Goal: Information Seeking & Learning: Learn about a topic

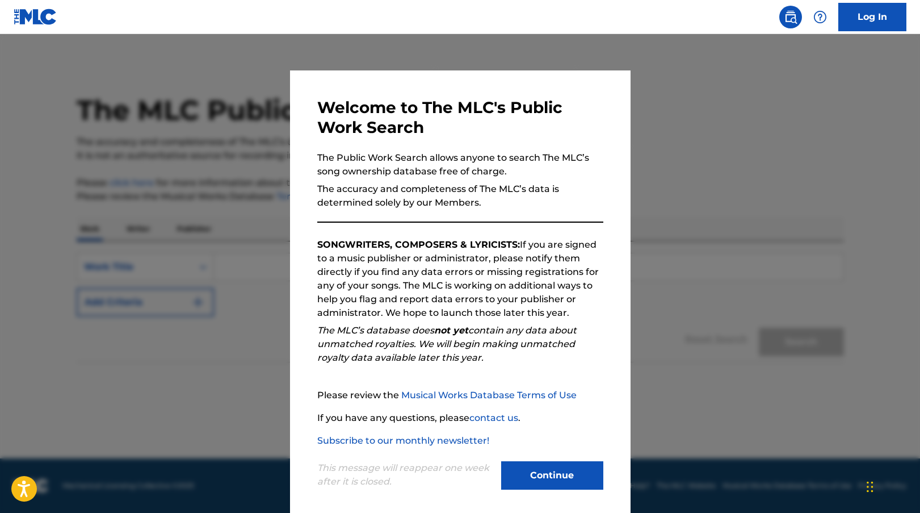
scroll to position [7, 0]
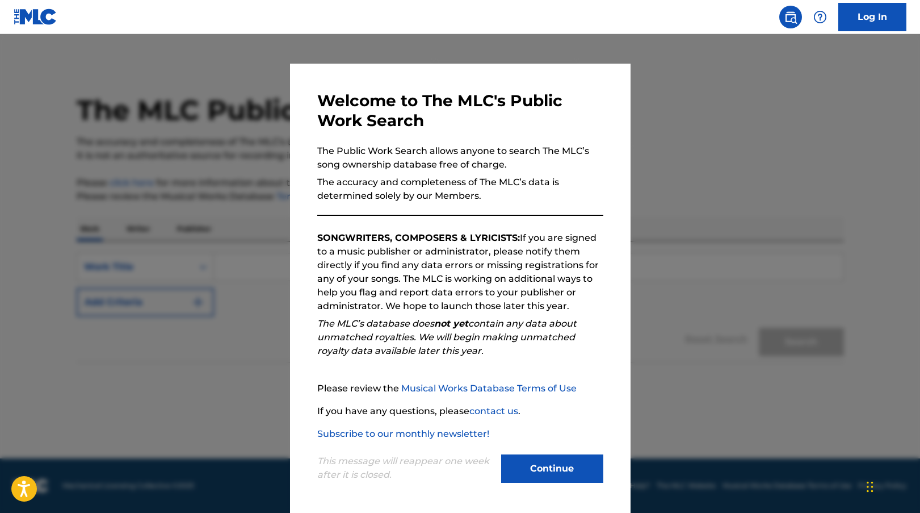
click at [536, 466] on button "Continue" at bounding box center [552, 468] width 102 height 28
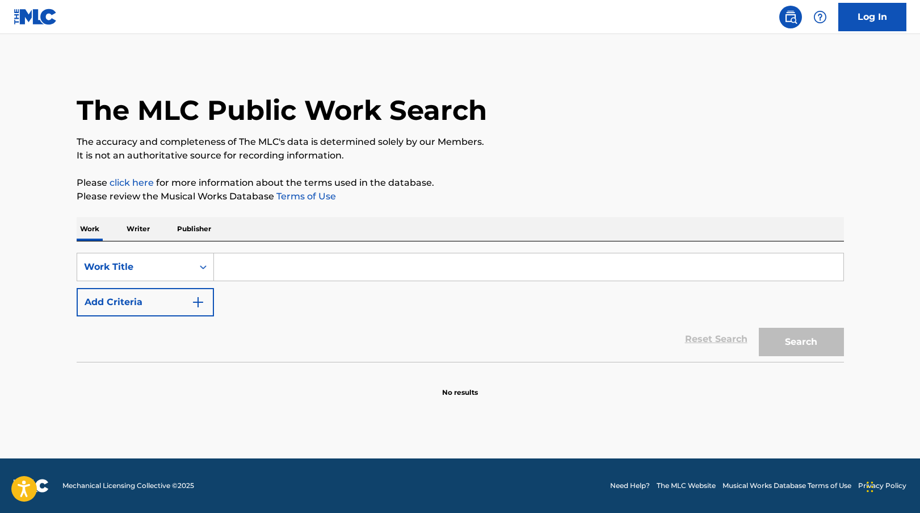
click at [261, 264] on input "Search Form" at bounding box center [529, 266] width 630 height 27
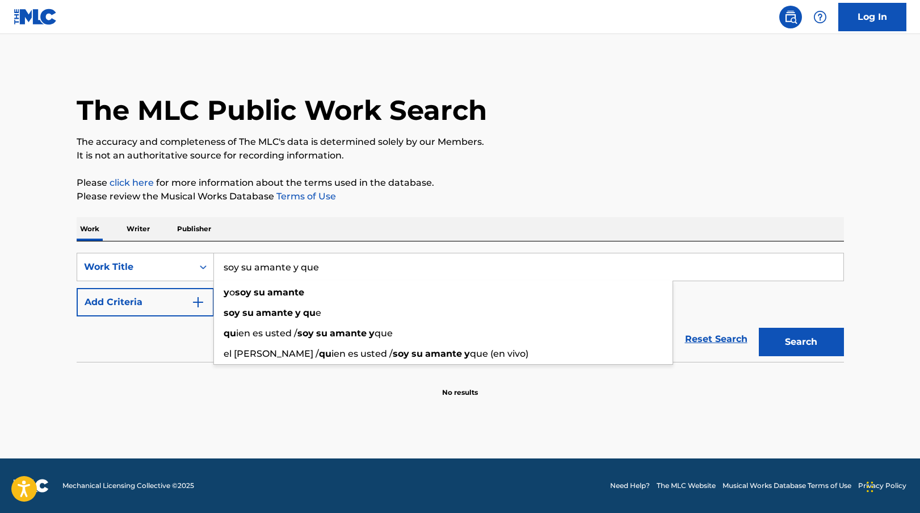
type input "soy su amante y que"
click at [759, 328] on button "Search" at bounding box center [801, 342] width 85 height 28
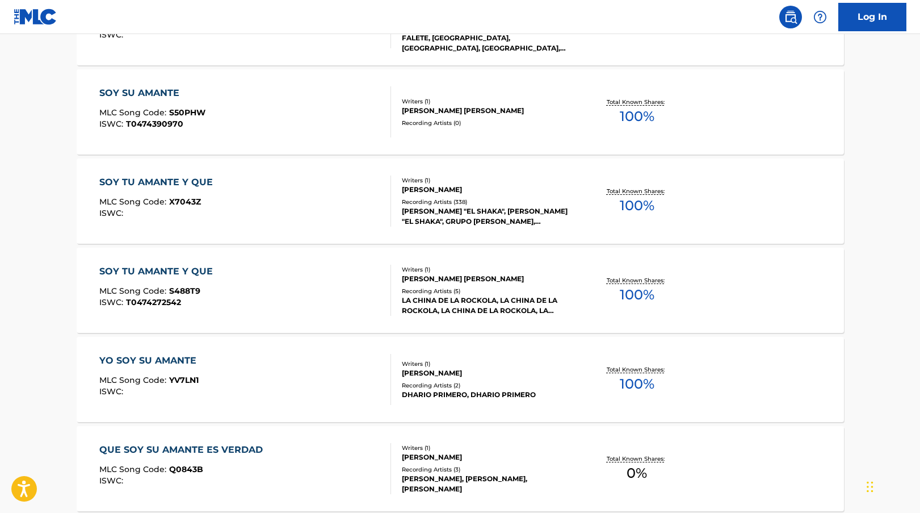
scroll to position [757, 0]
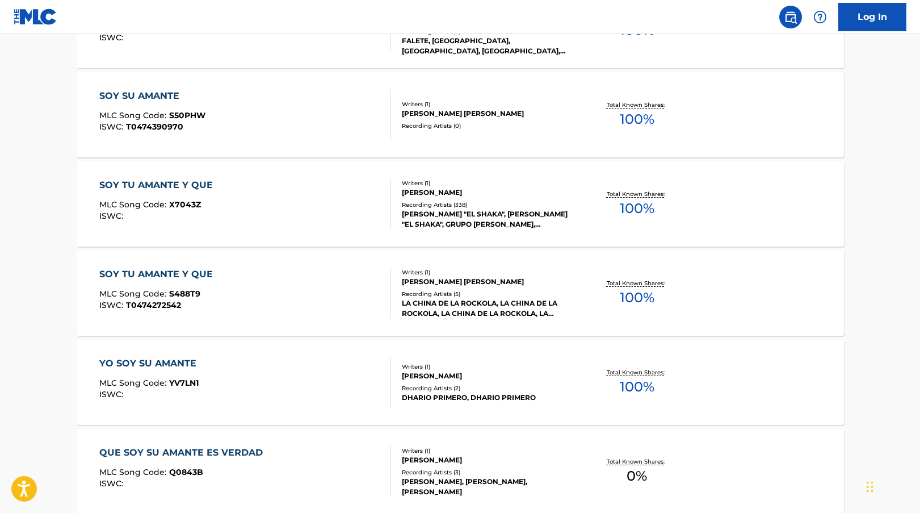
click at [434, 200] on div "Recording Artists ( 338 )" at bounding box center [487, 204] width 171 height 9
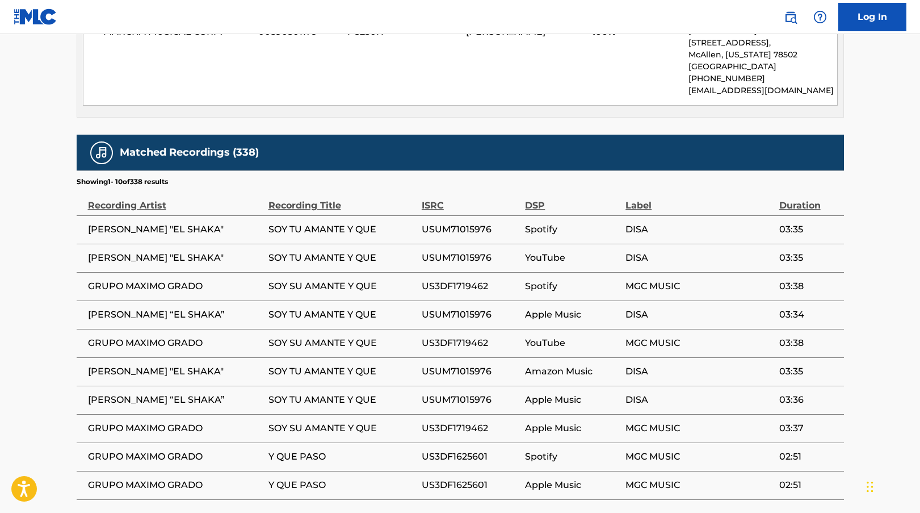
scroll to position [736, 0]
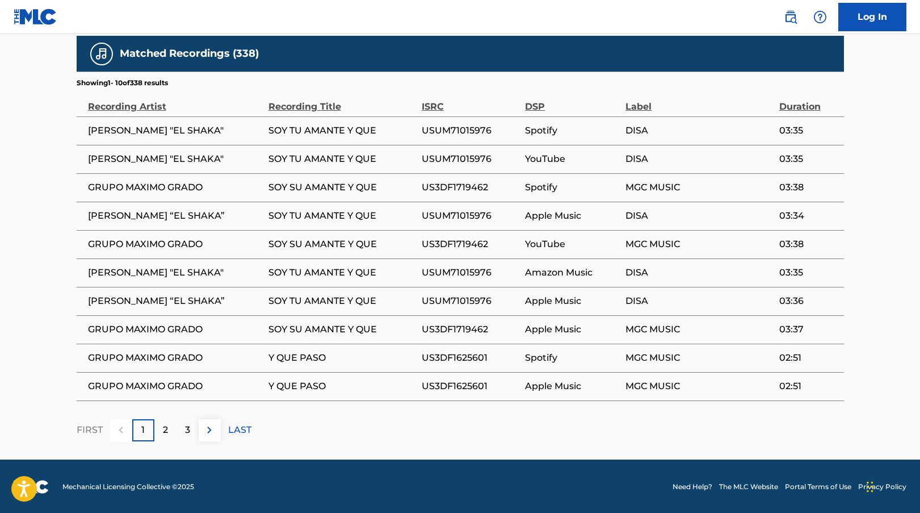
click at [212, 432] on img at bounding box center [210, 430] width 14 height 14
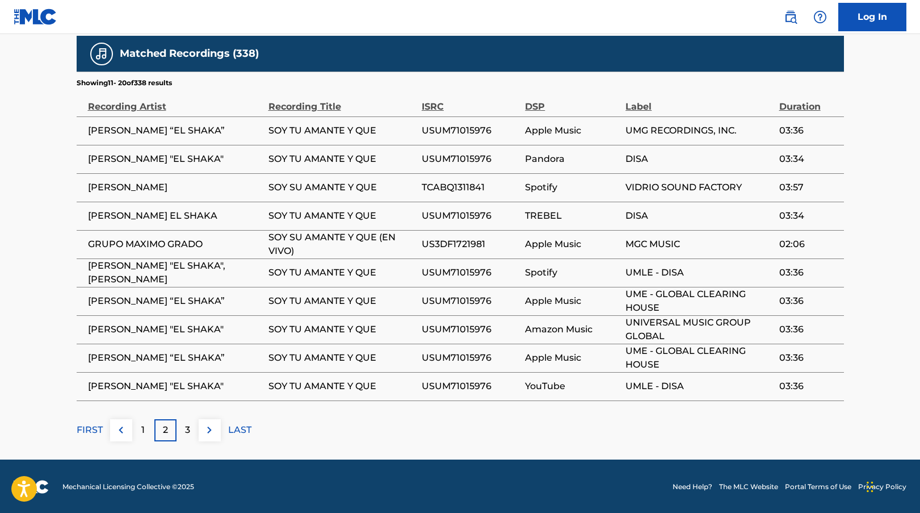
click at [208, 429] on img at bounding box center [210, 430] width 14 height 14
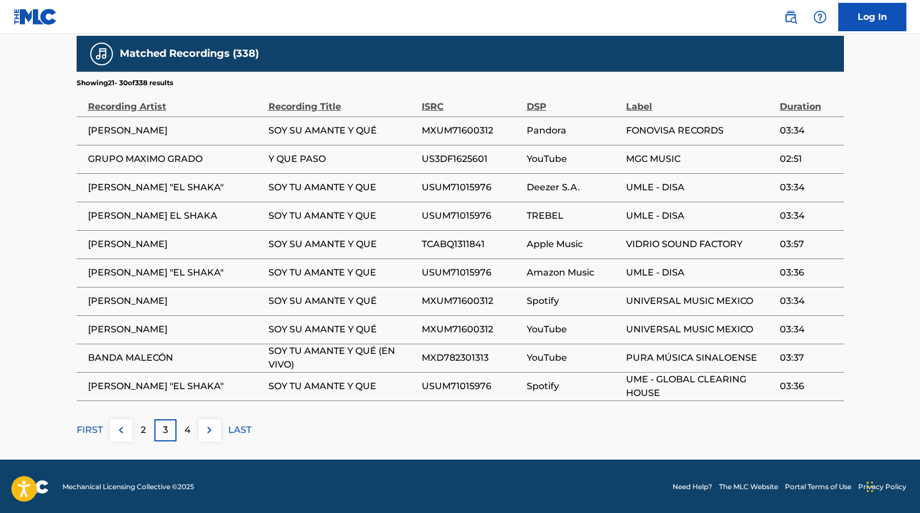
click at [212, 434] on img at bounding box center [210, 430] width 14 height 14
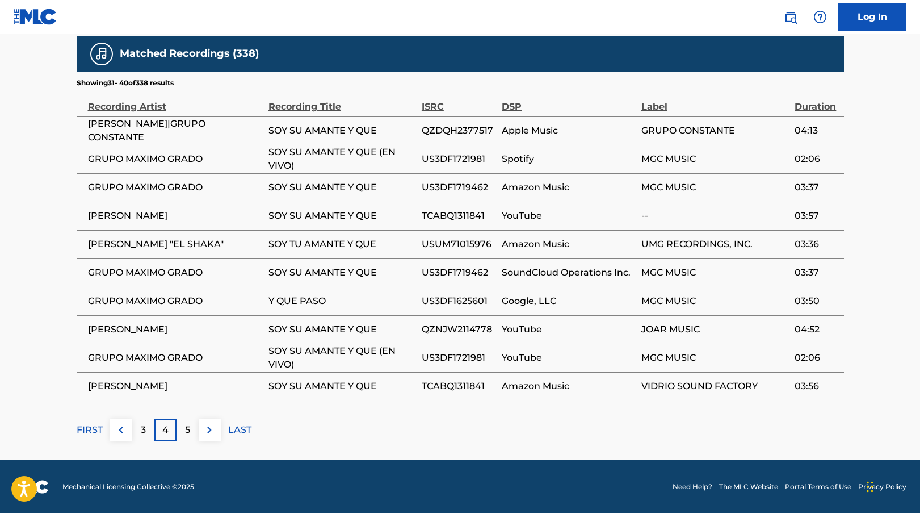
click at [209, 430] on img at bounding box center [210, 430] width 14 height 14
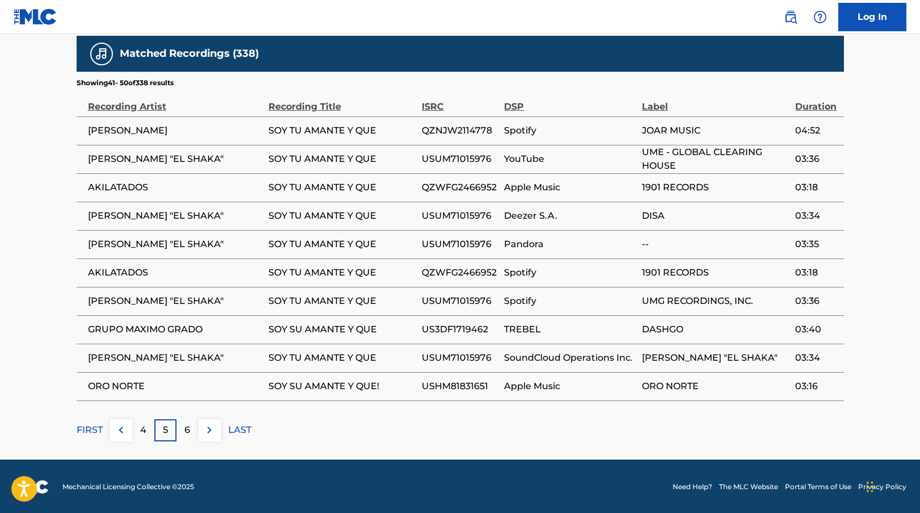
click at [211, 428] on img at bounding box center [210, 430] width 14 height 14
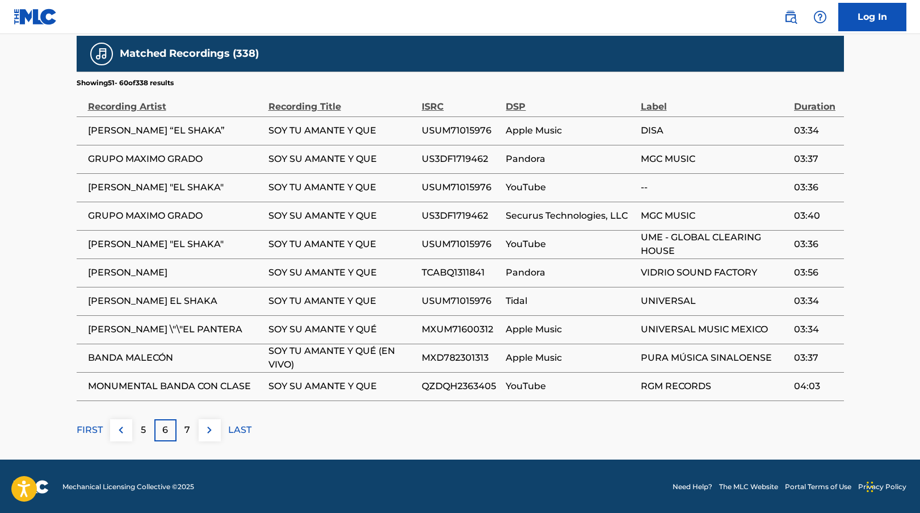
click at [213, 433] on img at bounding box center [210, 430] width 14 height 14
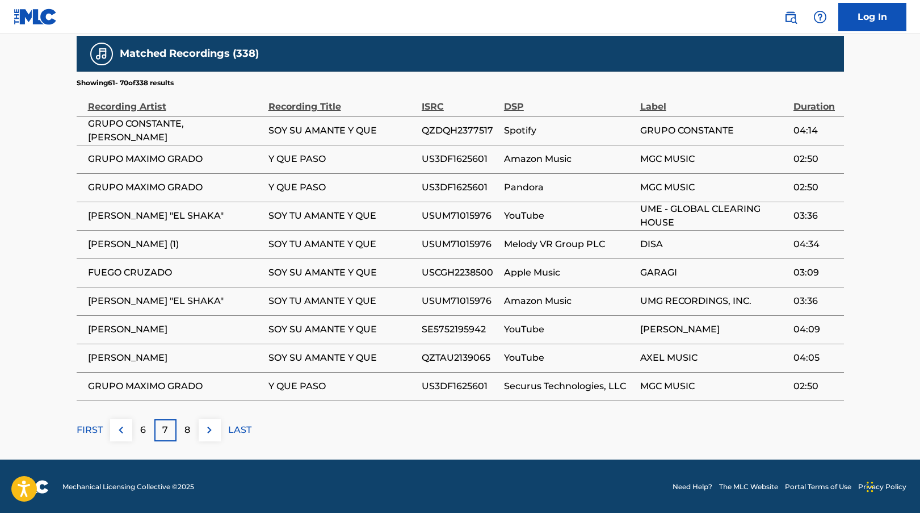
click at [210, 432] on img at bounding box center [210, 430] width 14 height 14
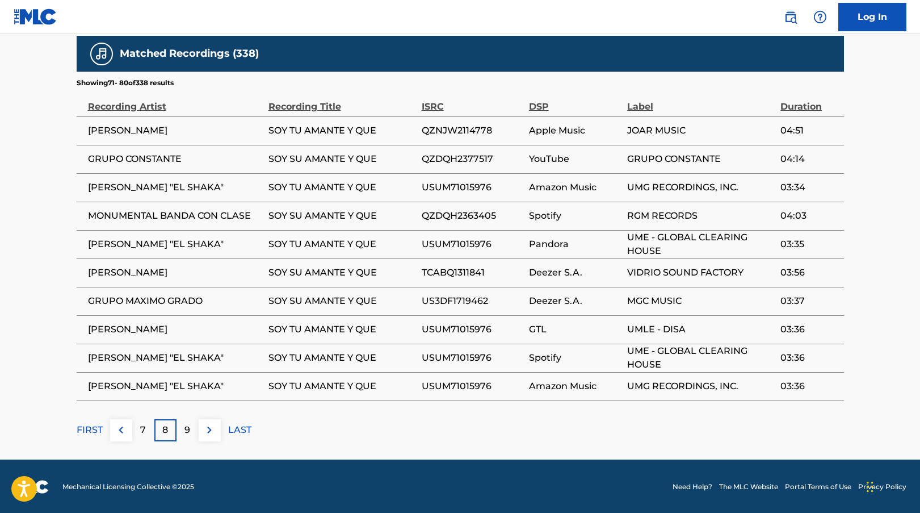
click at [213, 430] on img at bounding box center [210, 430] width 14 height 14
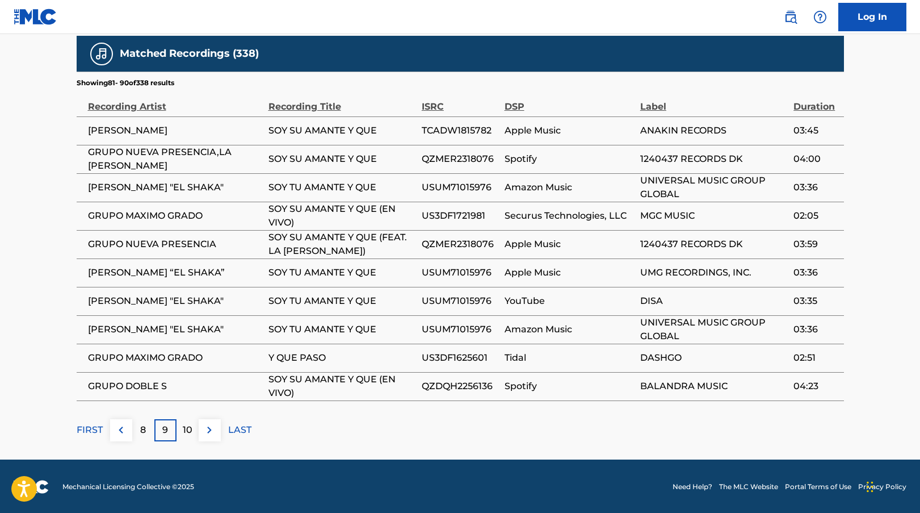
click at [208, 421] on button at bounding box center [210, 430] width 22 height 22
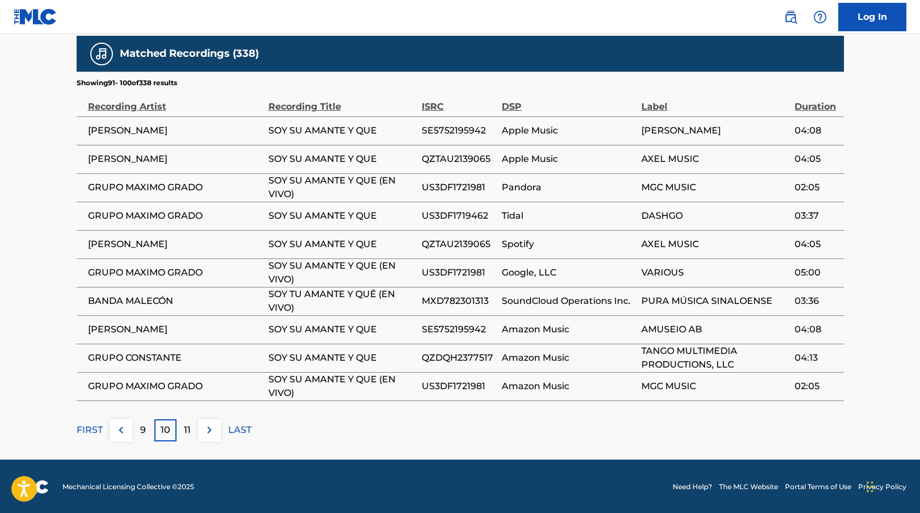
click at [211, 431] on img at bounding box center [210, 430] width 14 height 14
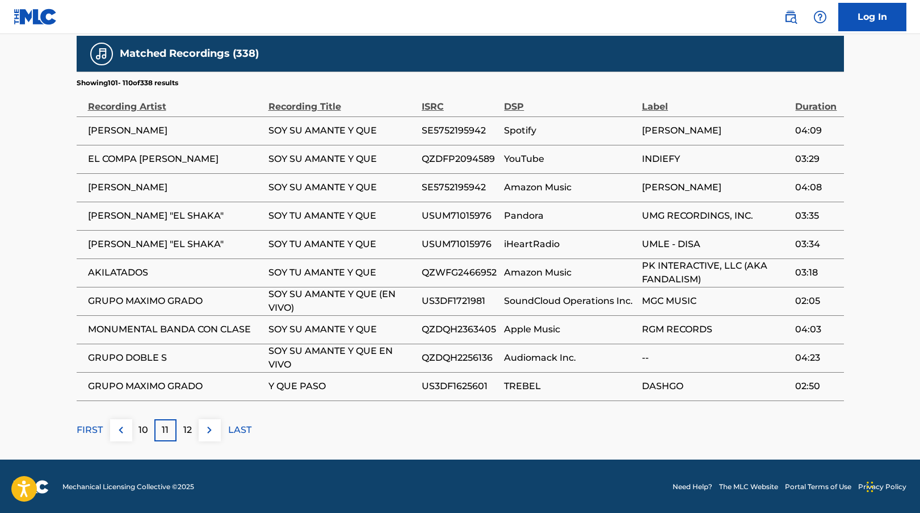
click at [211, 428] on img at bounding box center [210, 430] width 14 height 14
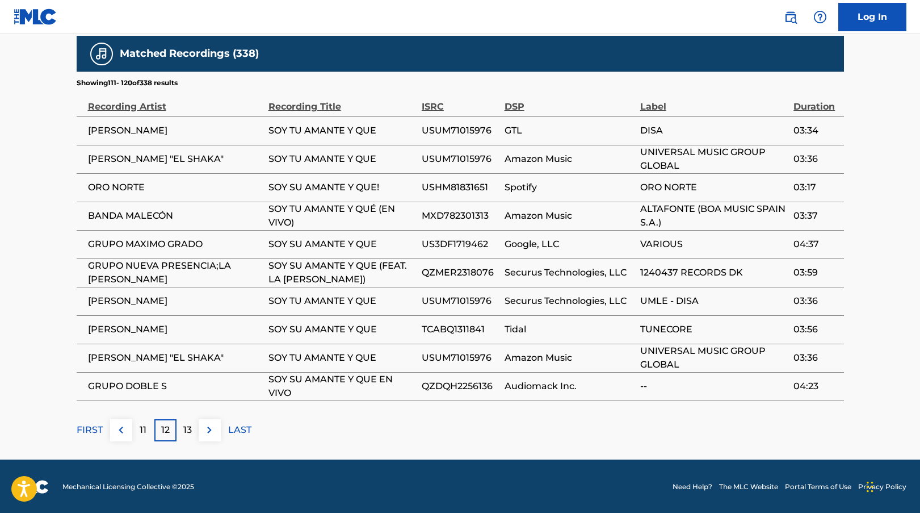
click at [211, 428] on img at bounding box center [210, 430] width 14 height 14
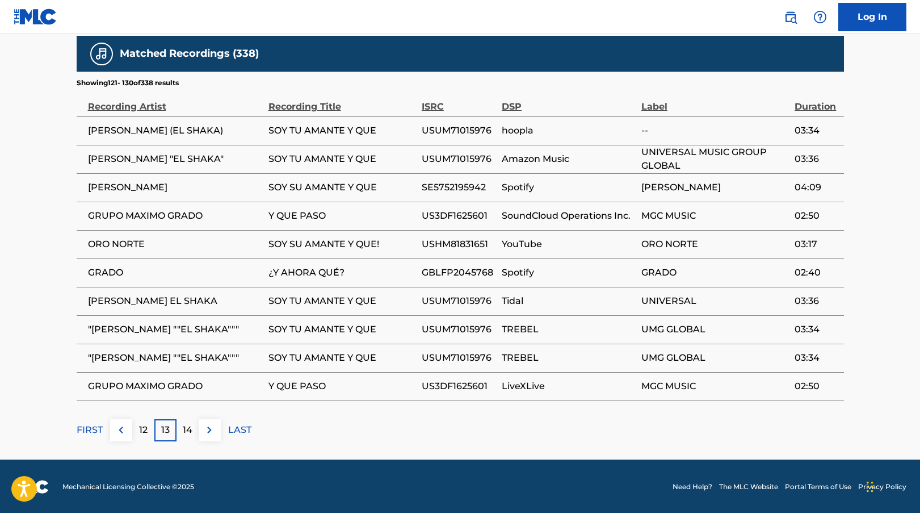
click at [211, 429] on img at bounding box center [210, 430] width 14 height 14
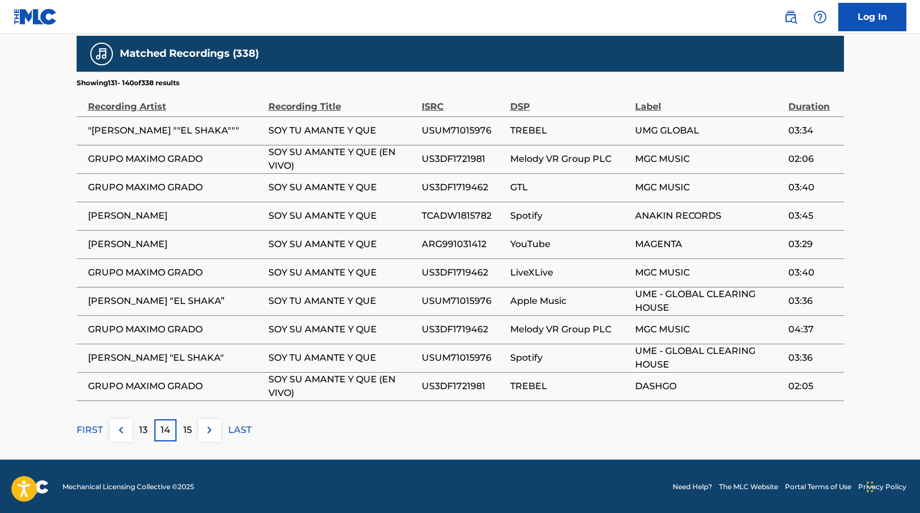
click at [210, 434] on img at bounding box center [210, 430] width 14 height 14
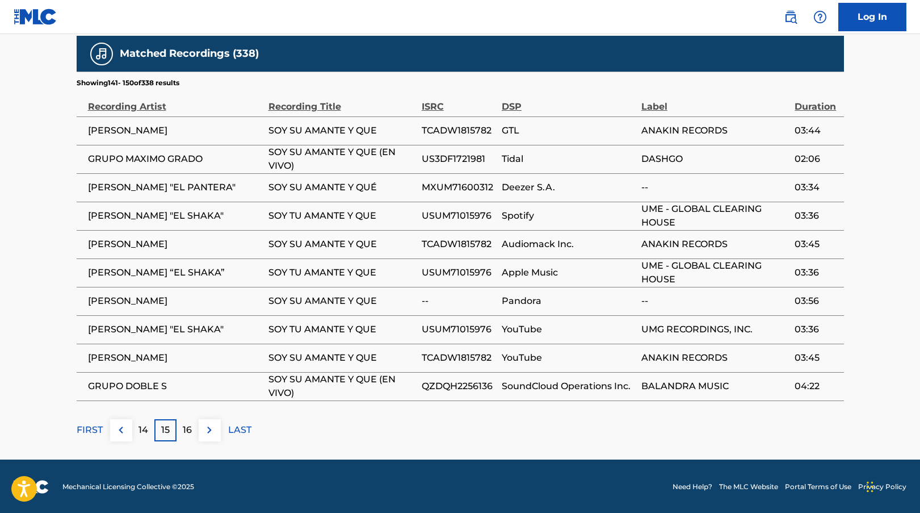
click at [208, 431] on img at bounding box center [210, 430] width 14 height 14
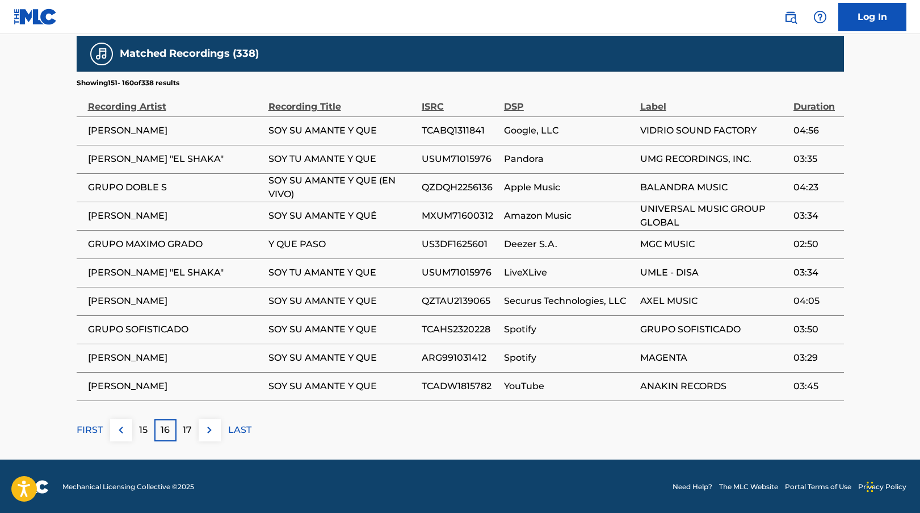
click at [213, 431] on img at bounding box center [210, 430] width 14 height 14
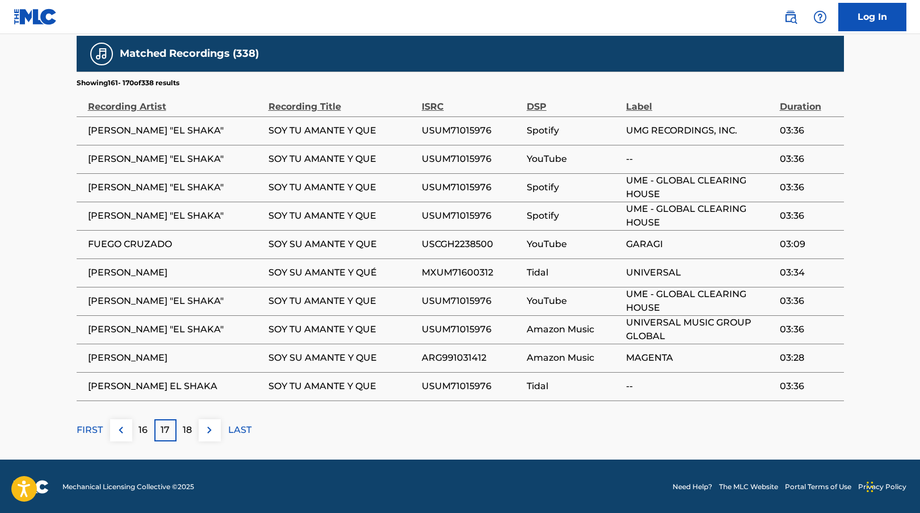
click at [208, 431] on img at bounding box center [210, 430] width 14 height 14
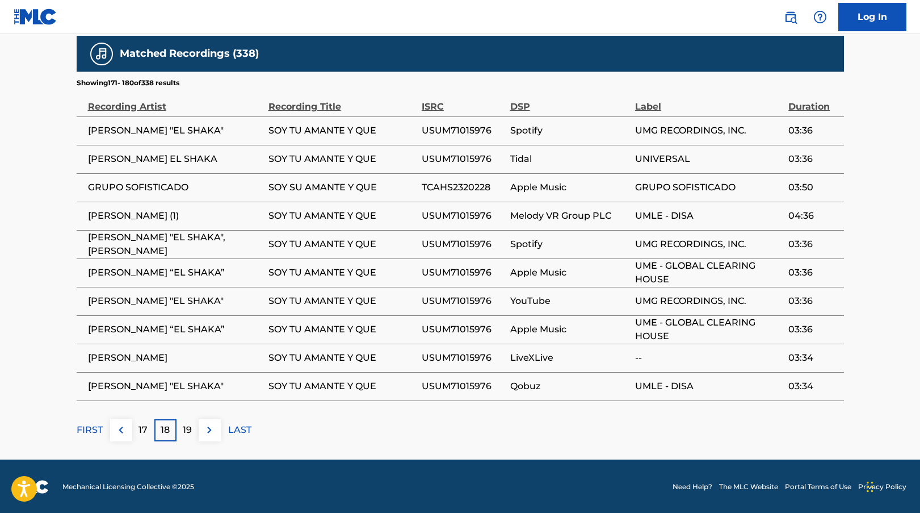
click at [206, 432] on img at bounding box center [210, 430] width 14 height 14
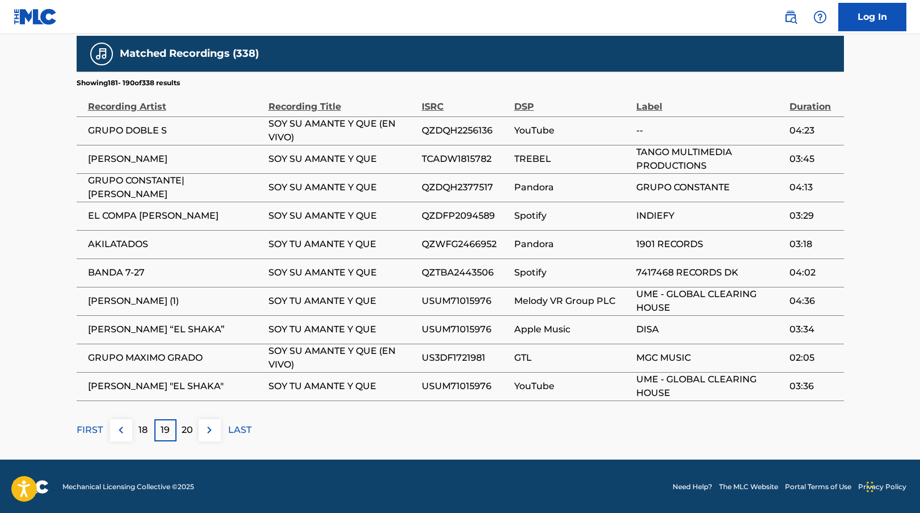
click at [212, 433] on img at bounding box center [210, 430] width 14 height 14
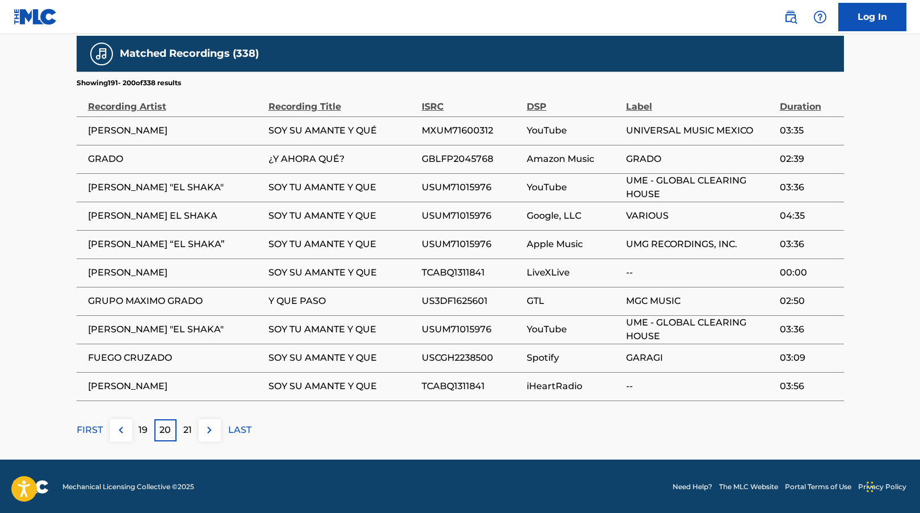
click at [208, 429] on img at bounding box center [210, 430] width 14 height 14
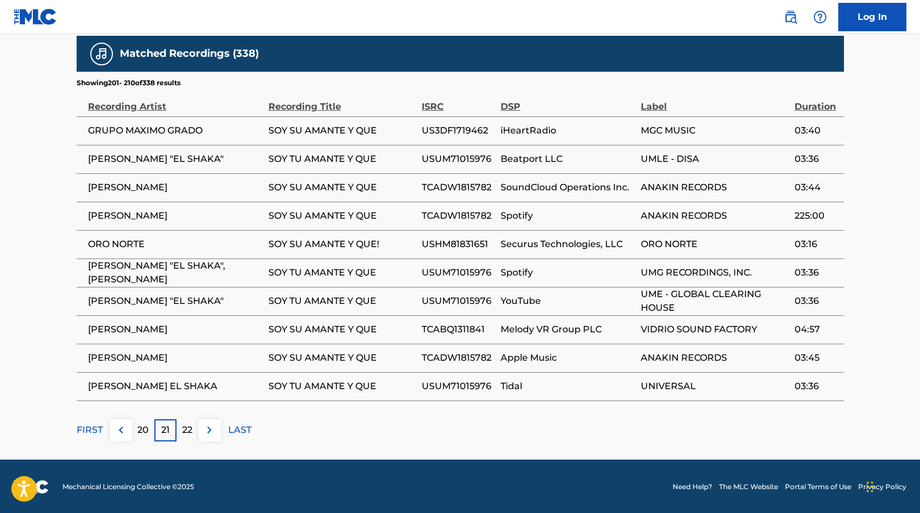
click at [207, 428] on img at bounding box center [210, 430] width 14 height 14
